Goal: Navigation & Orientation: Find specific page/section

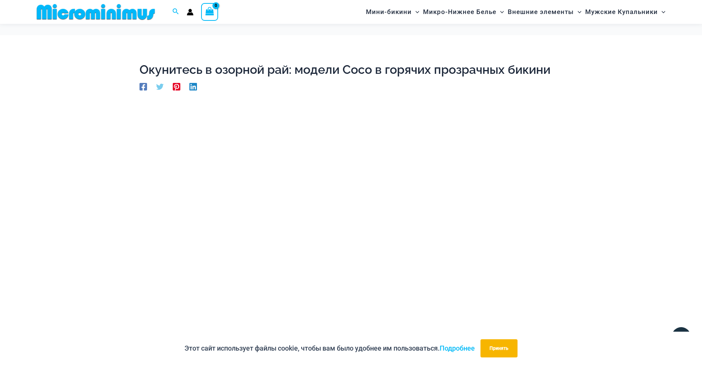
scroll to position [31, 0]
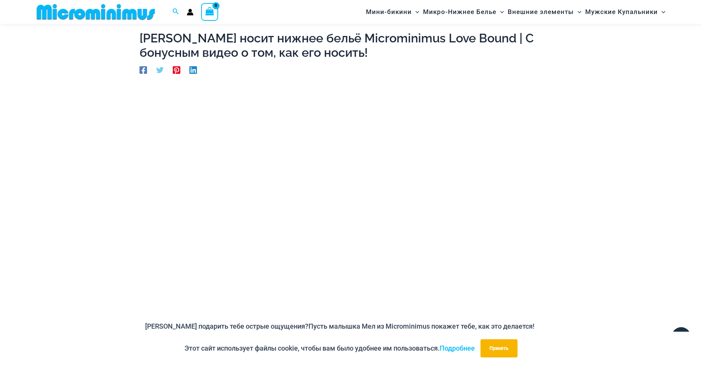
scroll to position [107, 0]
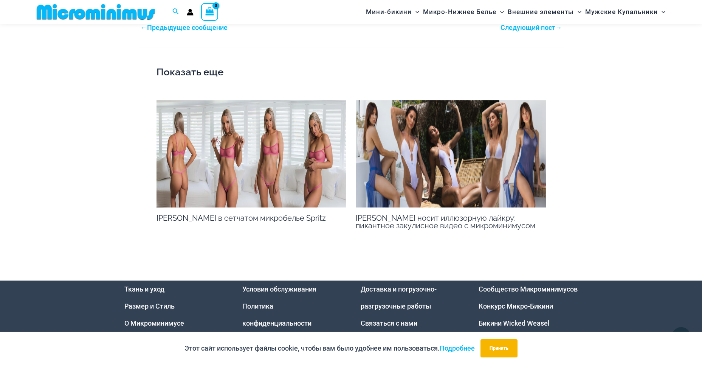
scroll to position [864, 0]
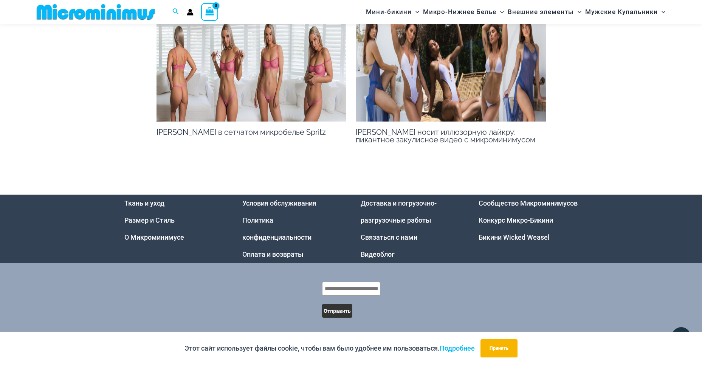
click at [247, 103] on img at bounding box center [252, 67] width 190 height 107
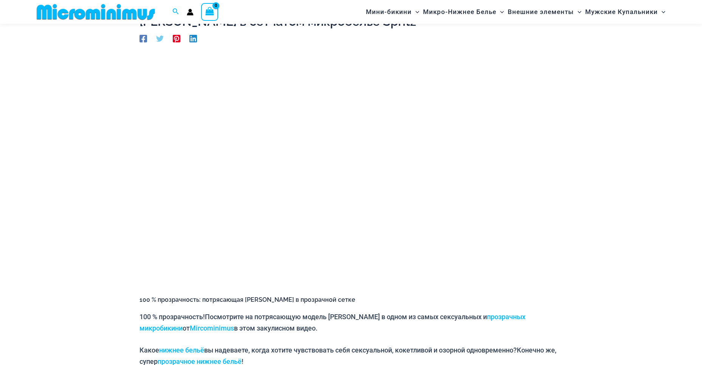
scroll to position [31, 0]
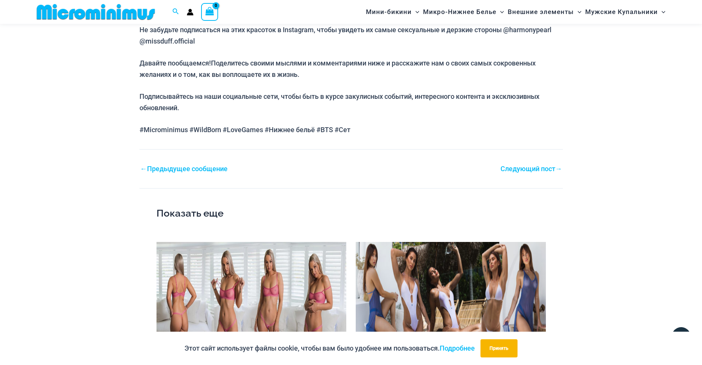
scroll to position [788, 0]
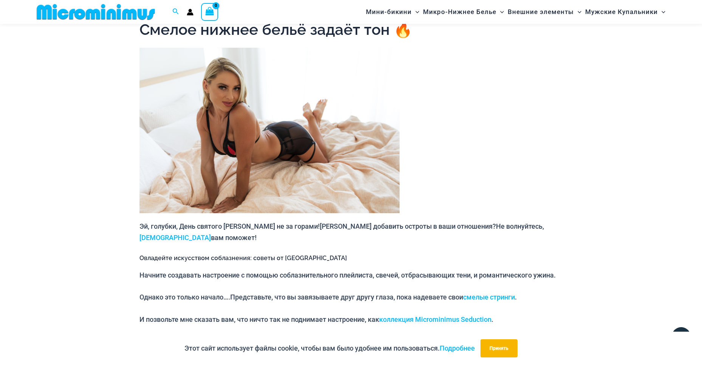
scroll to position [371, 0]
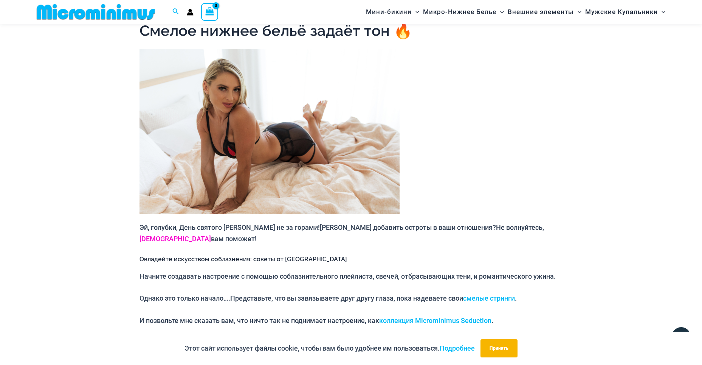
click at [211, 235] on ya-tr-span "[DEMOGRAPHIC_DATA]" at bounding box center [175, 239] width 71 height 8
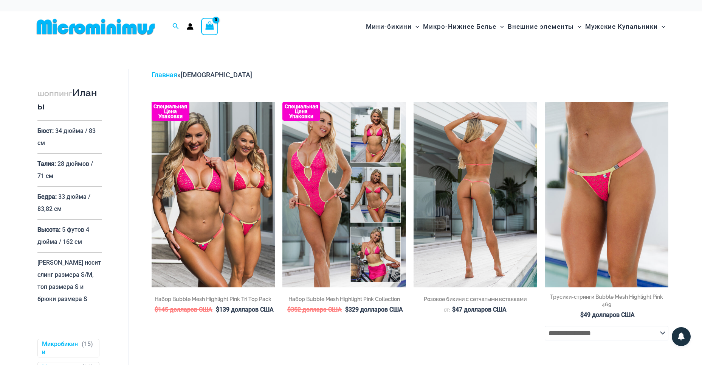
click at [450, 187] on img at bounding box center [476, 194] width 124 height 185
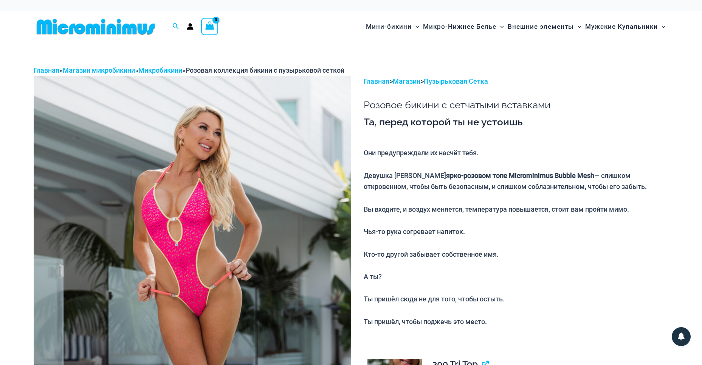
click at [102, 25] on img at bounding box center [96, 26] width 124 height 17
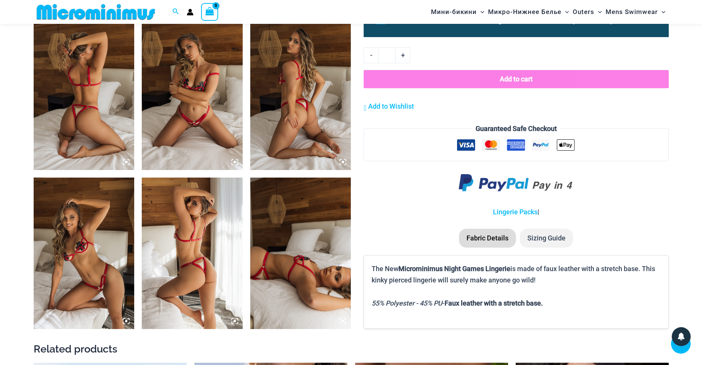
scroll to position [788, 0]
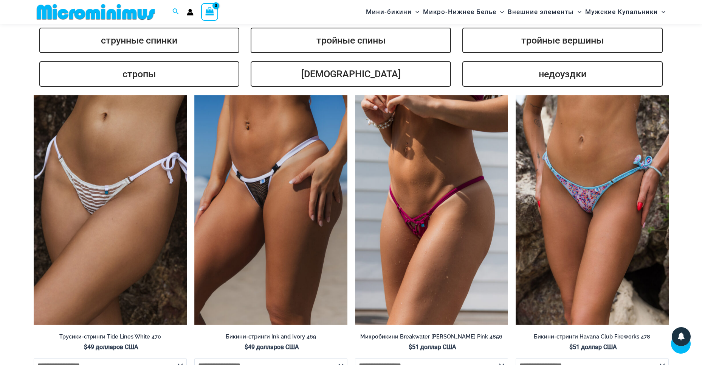
scroll to position [1960, 0]
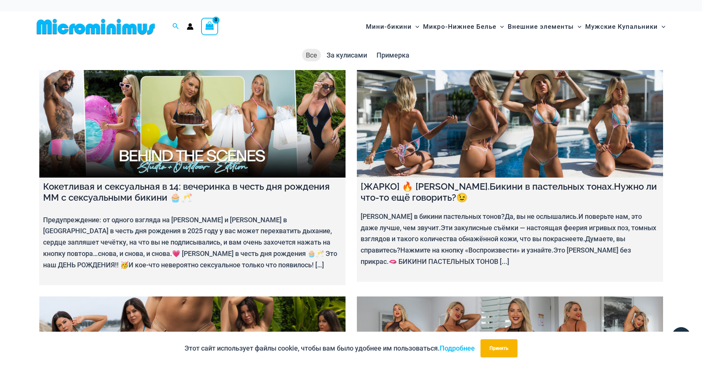
click at [107, 25] on img at bounding box center [96, 26] width 124 height 17
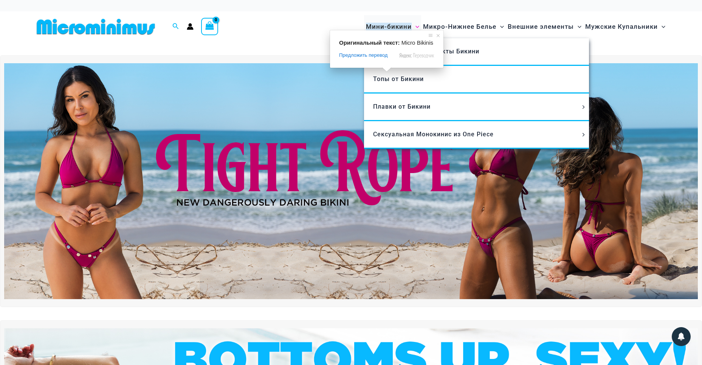
click at [386, 27] on ya-tr-span "Мини-бикини" at bounding box center [389, 27] width 46 height 8
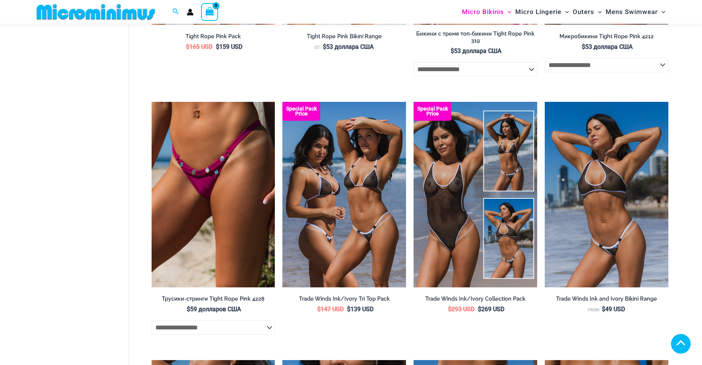
scroll to position [1809, 0]
